Goal: Task Accomplishment & Management: Use online tool/utility

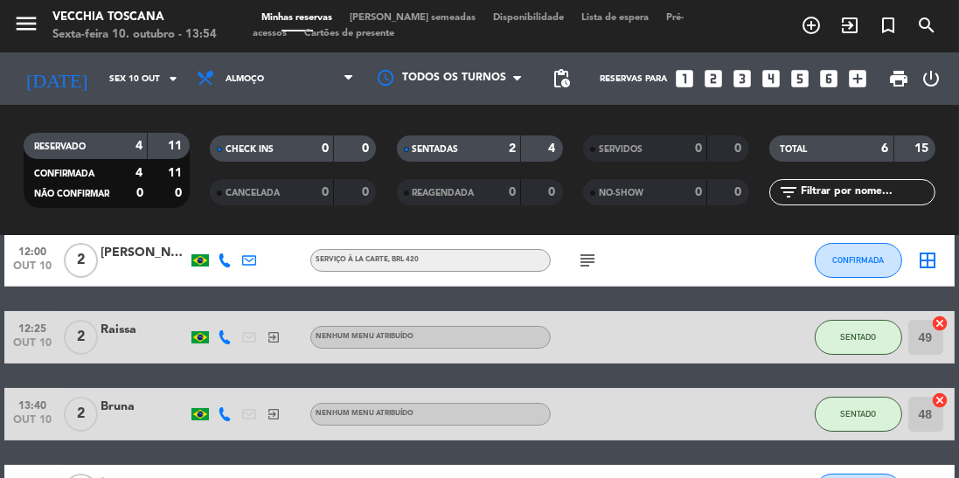
scroll to position [120, 0]
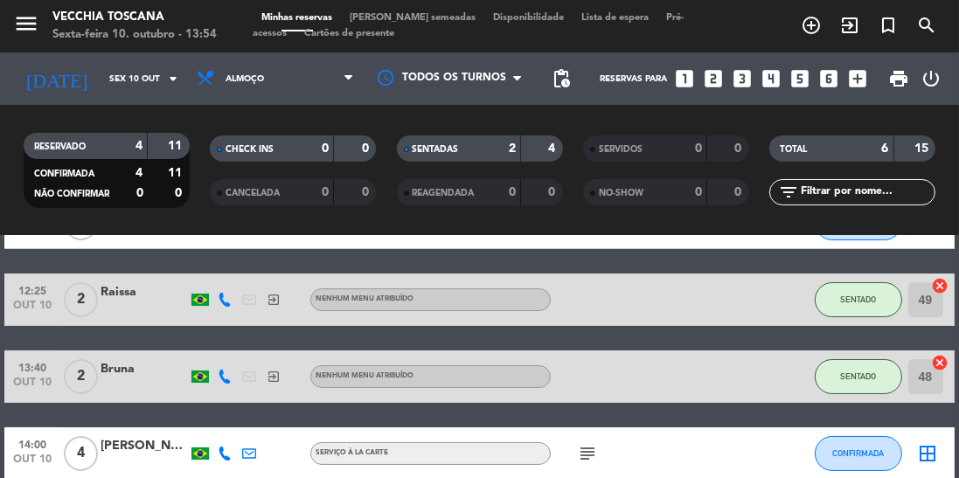
click at [658, 295] on div at bounding box center [624, 300] width 147 height 52
click at [582, 297] on div at bounding box center [624, 300] width 147 height 52
click at [136, 308] on div at bounding box center [144, 309] width 87 height 14
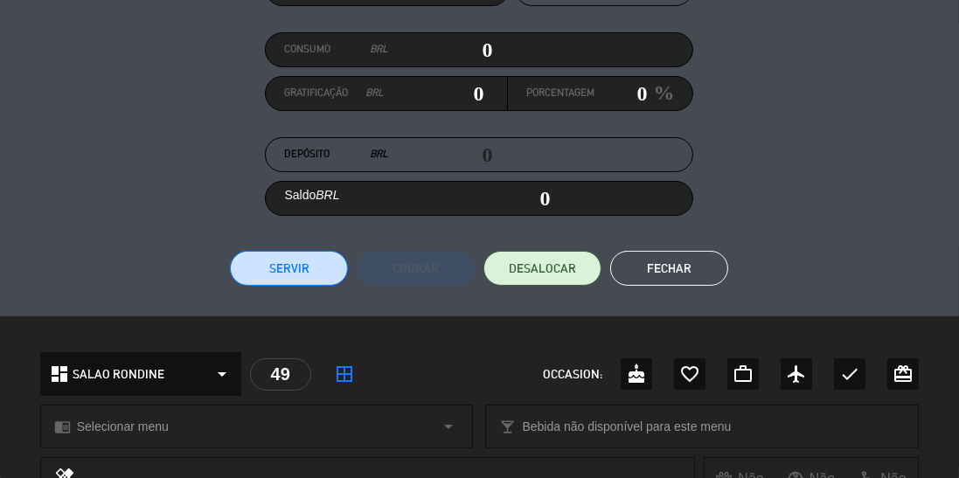
scroll to position [198, 0]
click at [268, 271] on button "Servir" at bounding box center [289, 269] width 118 height 35
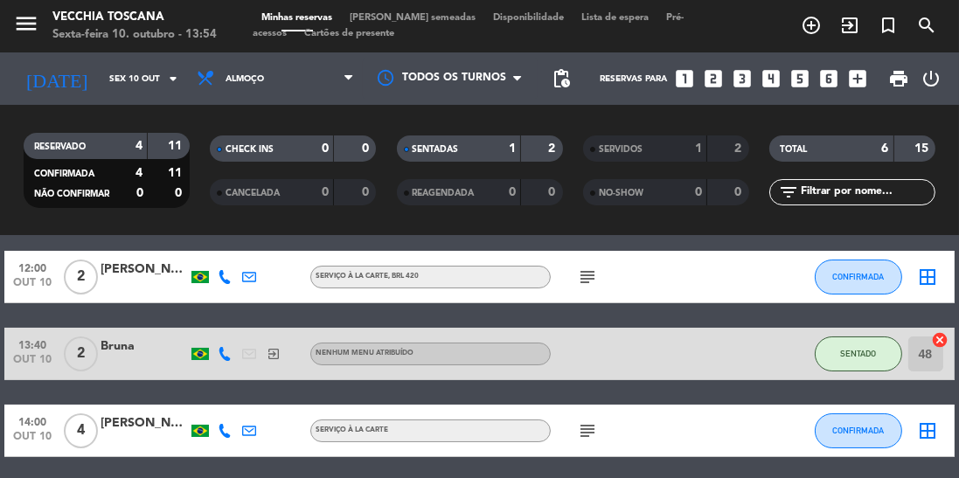
scroll to position [177, 0]
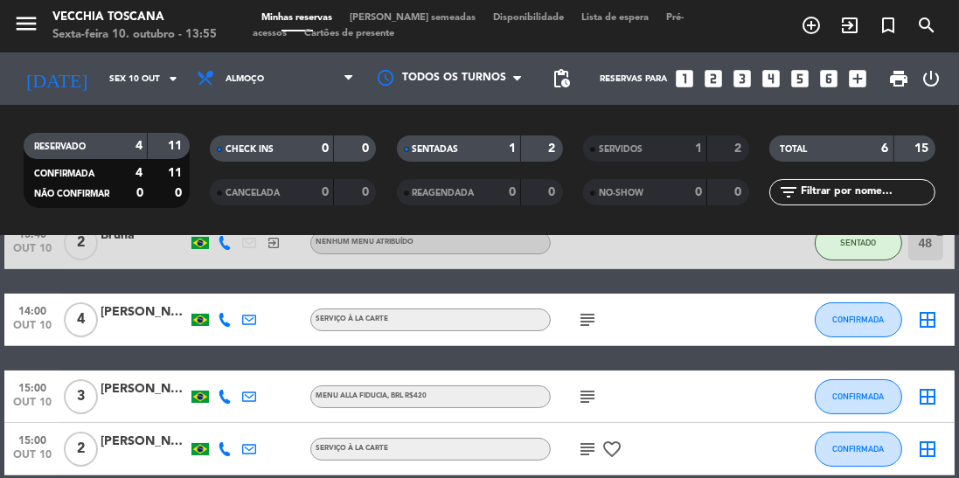
click at [579, 327] on icon "subject" at bounding box center [587, 319] width 21 height 21
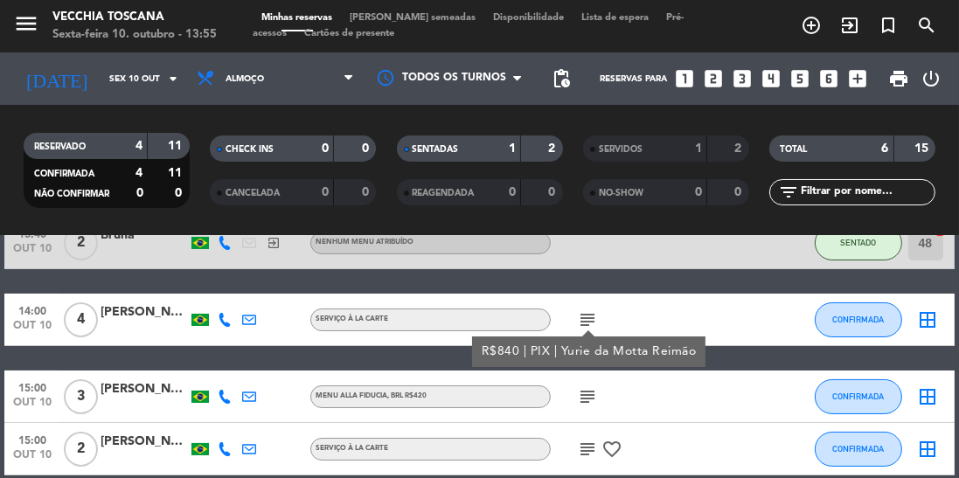
click at [935, 317] on icon "border_all" at bounding box center [928, 319] width 21 height 21
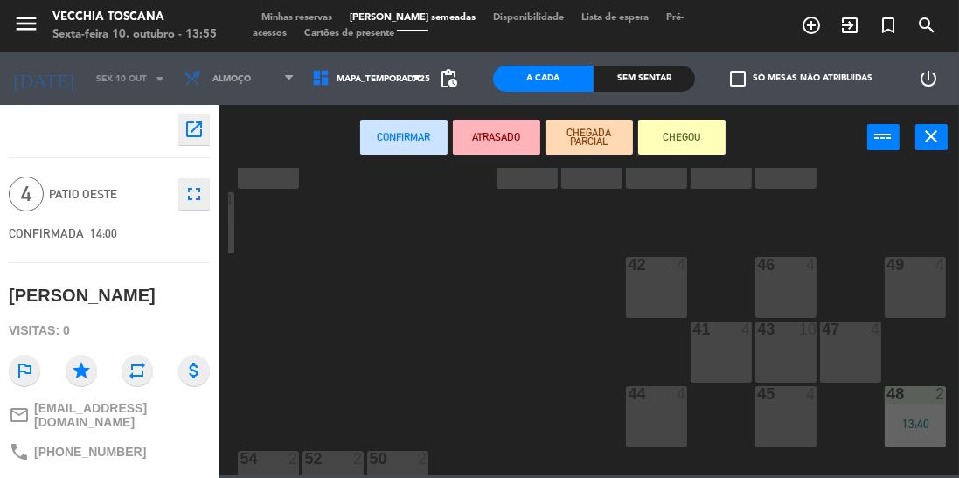
scroll to position [204, 446]
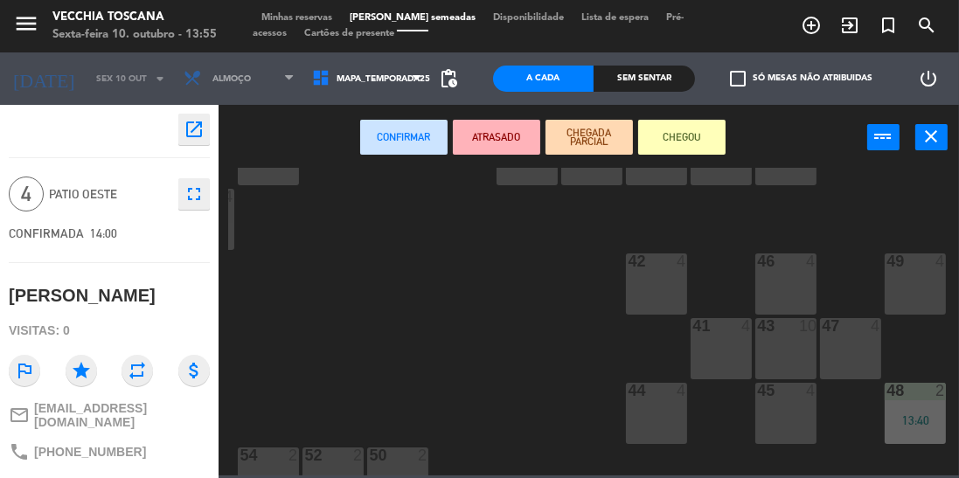
click at [914, 290] on div "49 4" at bounding box center [915, 284] width 61 height 61
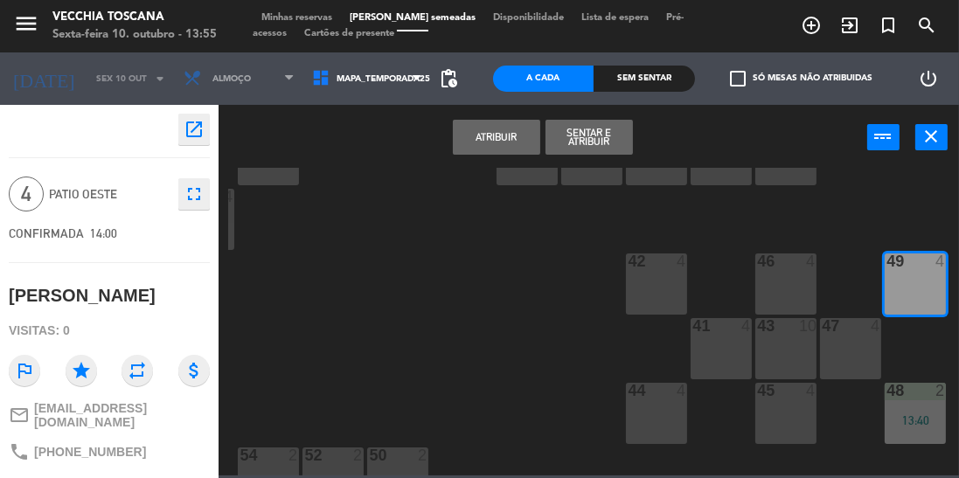
click at [583, 130] on button "Sentar e Atribuir" at bounding box center [589, 137] width 87 height 35
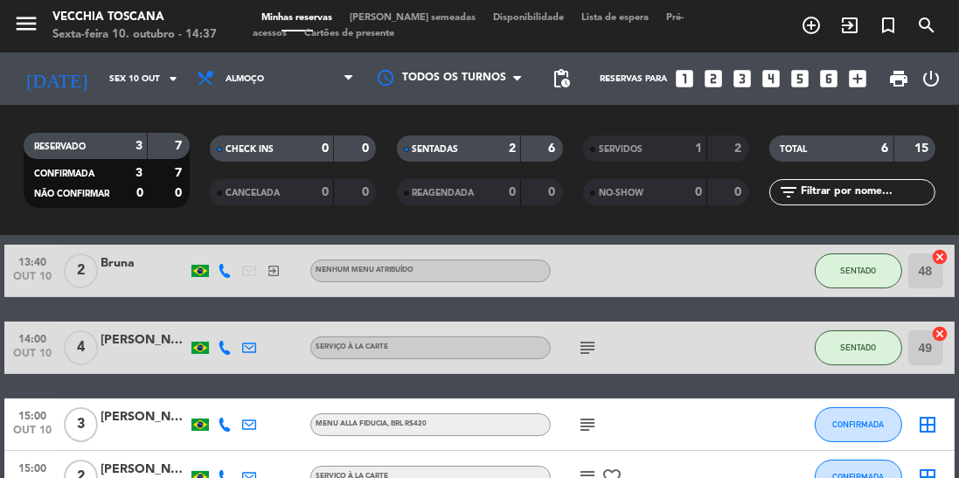
scroll to position [177, 0]
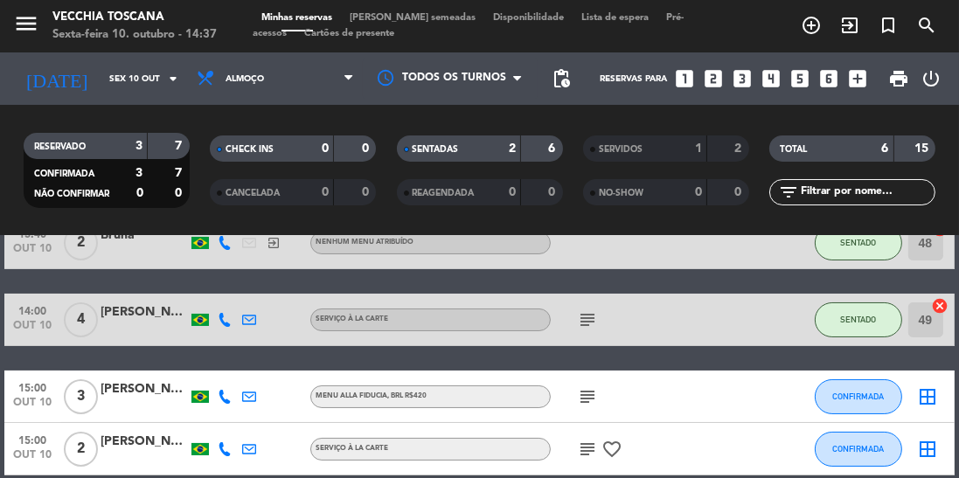
click at [923, 386] on icon "border_all" at bounding box center [928, 396] width 21 height 21
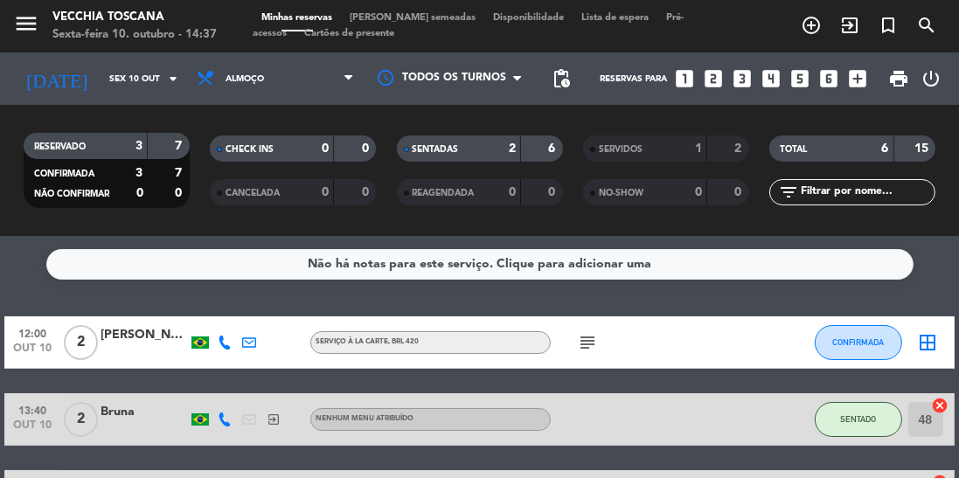
scroll to position [177, 0]
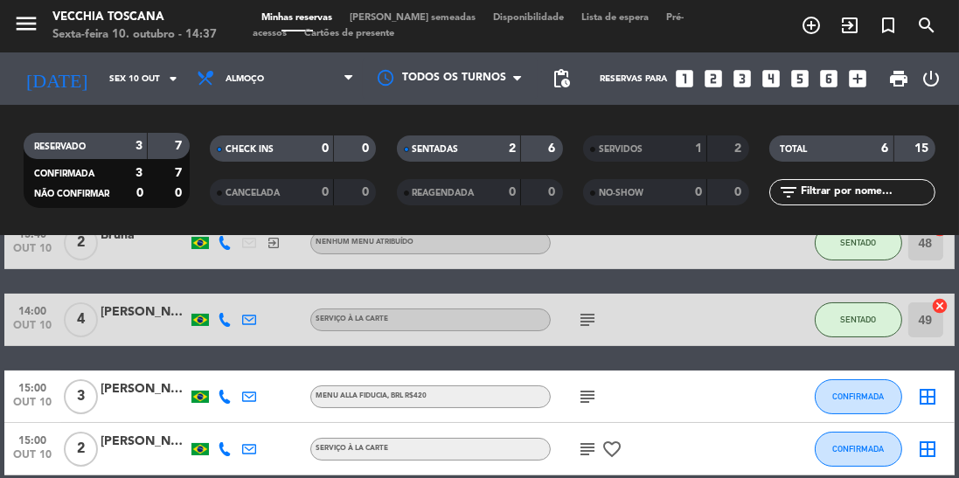
click at [145, 452] on div at bounding box center [144, 459] width 87 height 14
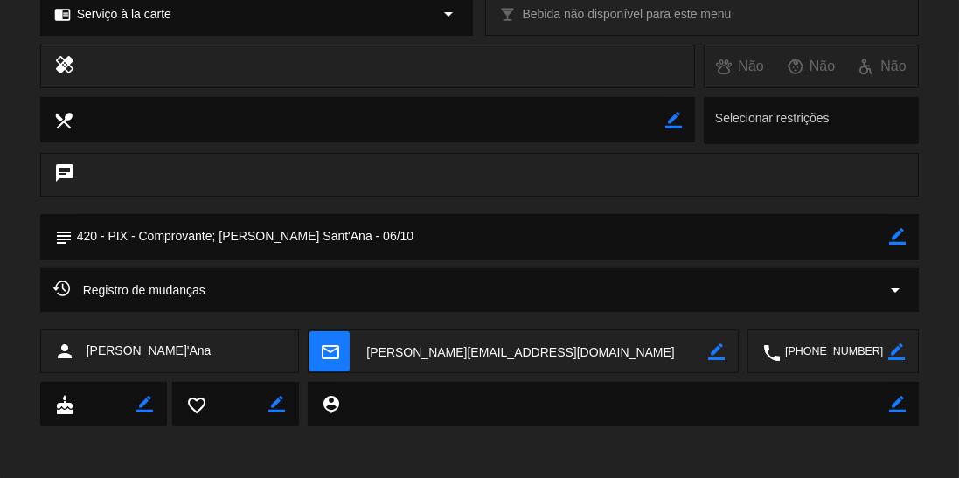
scroll to position [0, 0]
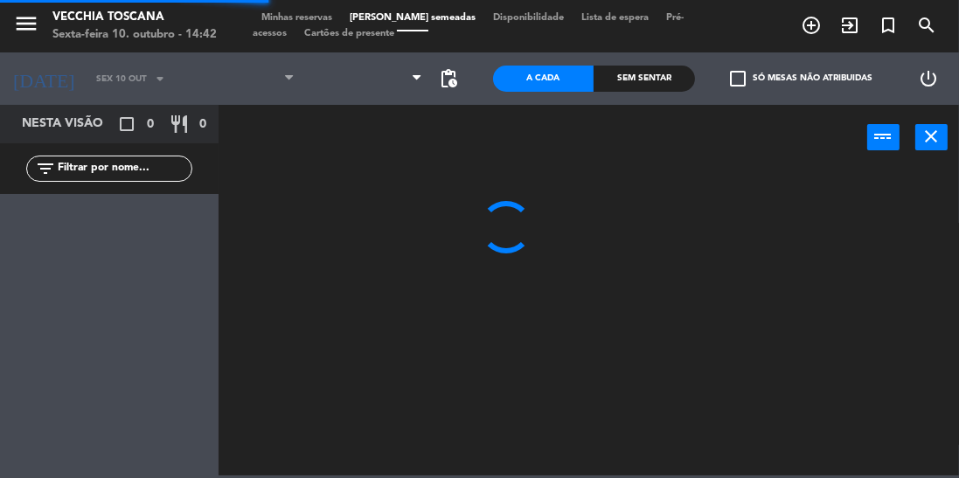
type input "Qui 9 out"
